Goal: Navigation & Orientation: Understand site structure

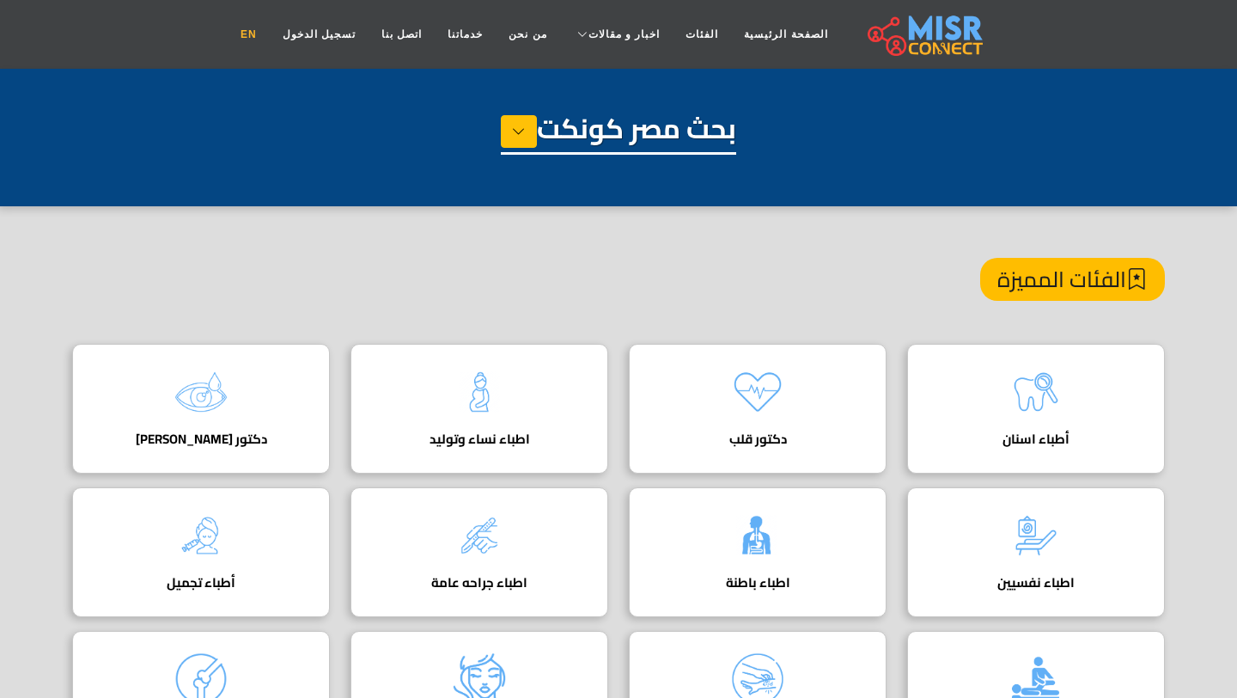
click at [270, 39] on link "EN" at bounding box center [249, 34] width 42 height 33
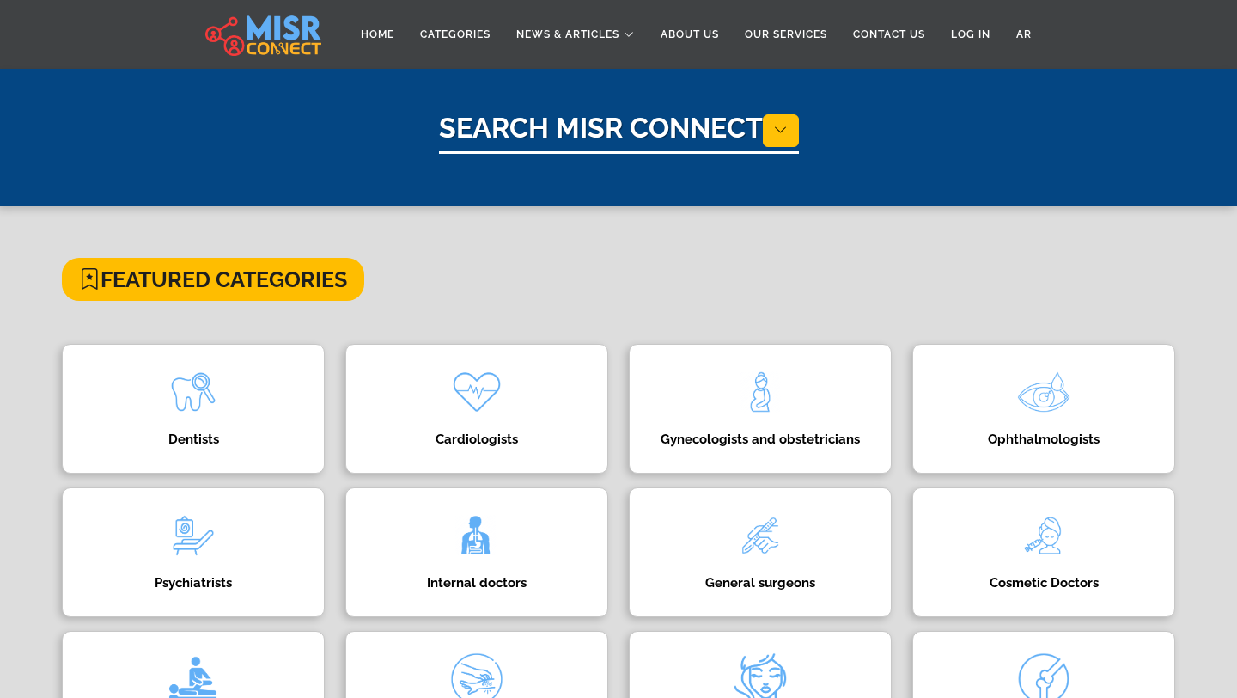
click at [286, 272] on h4 "Featured Categories" at bounding box center [213, 279] width 302 height 43
click at [288, 293] on h4 "Featured Categories" at bounding box center [213, 279] width 302 height 43
